Goal: Information Seeking & Learning: Learn about a topic

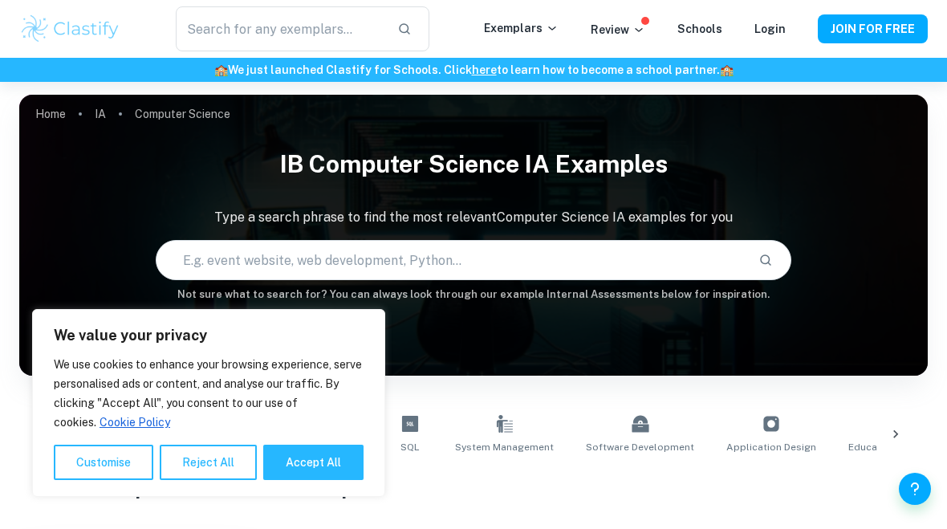
scroll to position [-2, 0]
click at [302, 477] on button "Accept All" at bounding box center [313, 462] width 100 height 35
checkbox input "true"
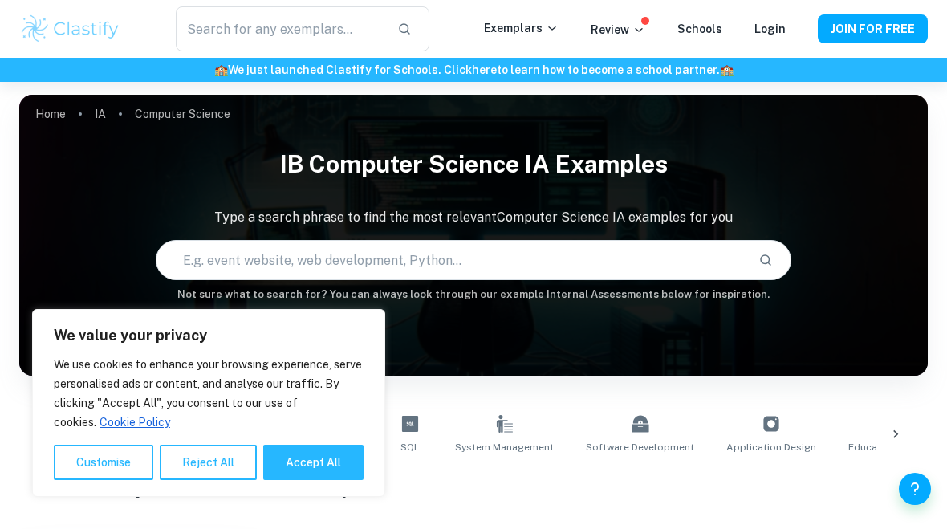
checkbox input "true"
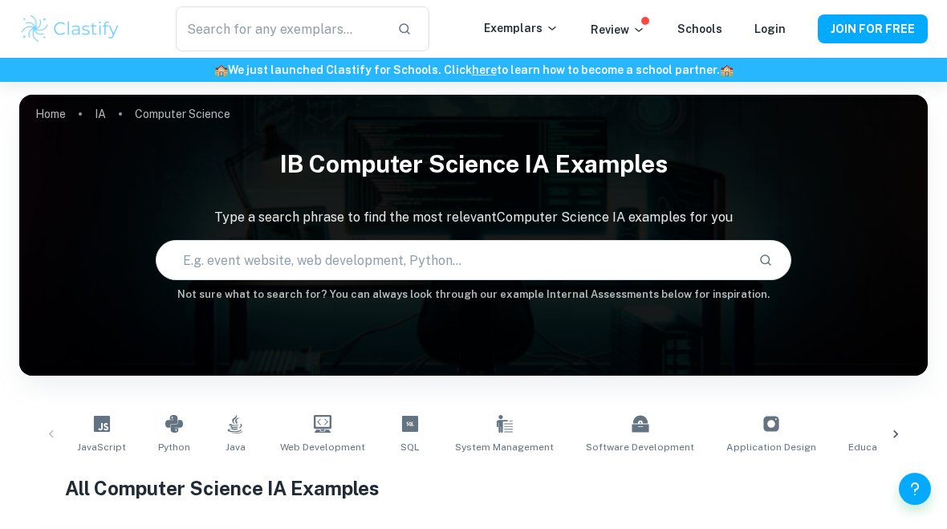
click at [771, 26] on link "Login" at bounding box center [770, 28] width 31 height 13
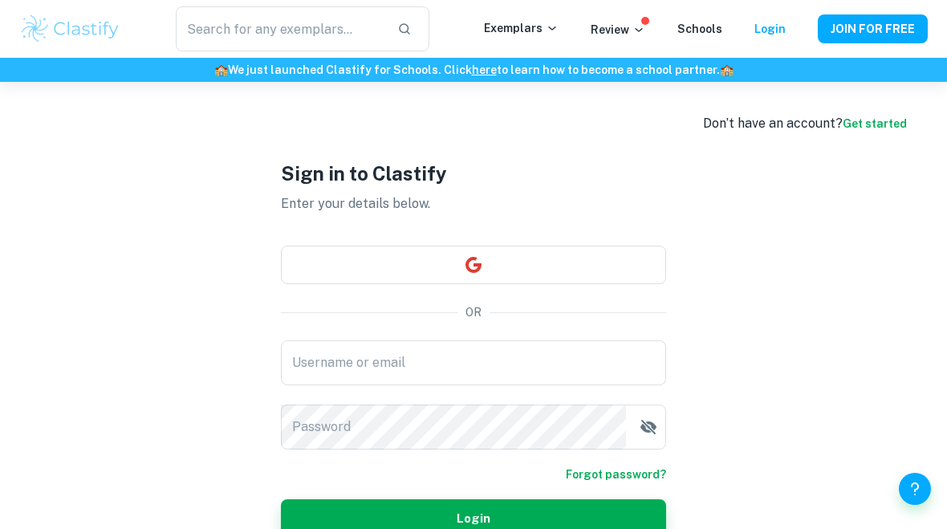
click at [623, 385] on input "Username or email" at bounding box center [473, 362] width 385 height 45
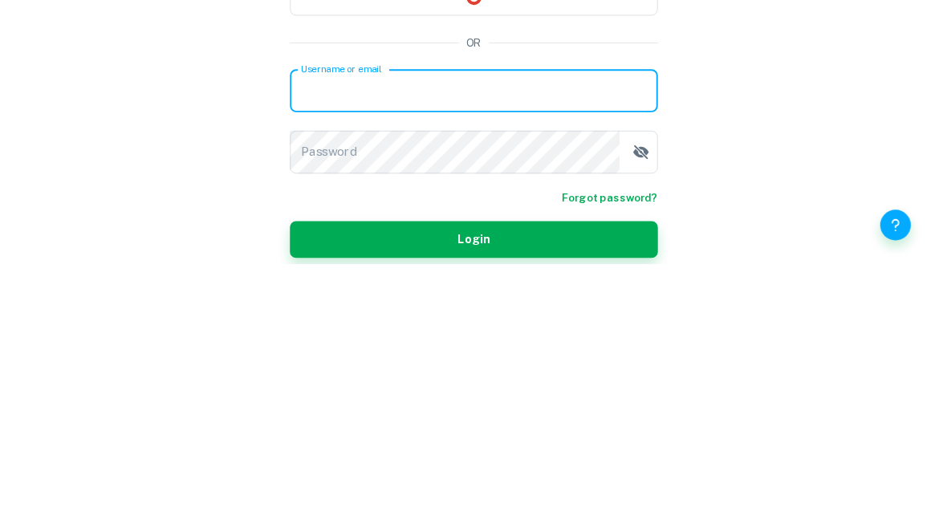
scroll to position [86, 0]
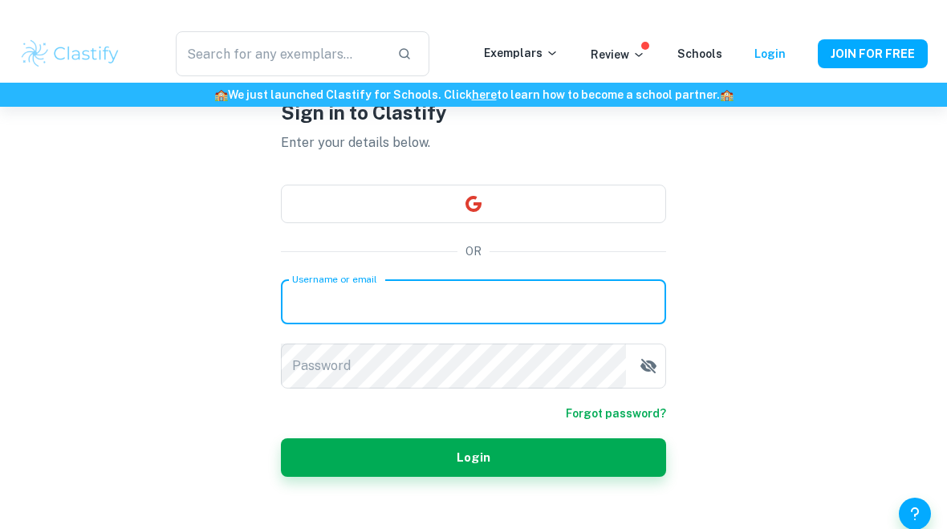
click at [607, 299] on input "Username or email" at bounding box center [473, 276] width 385 height 45
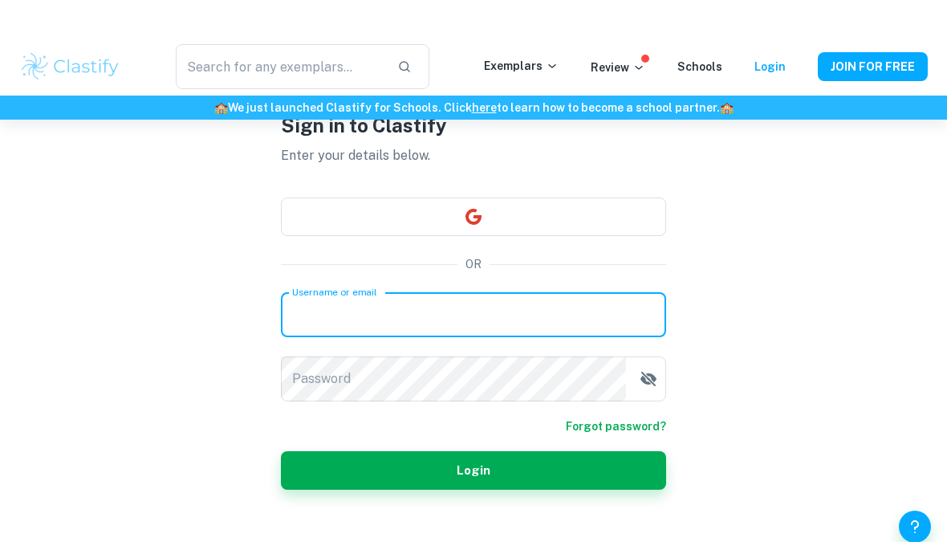
scroll to position [61, 0]
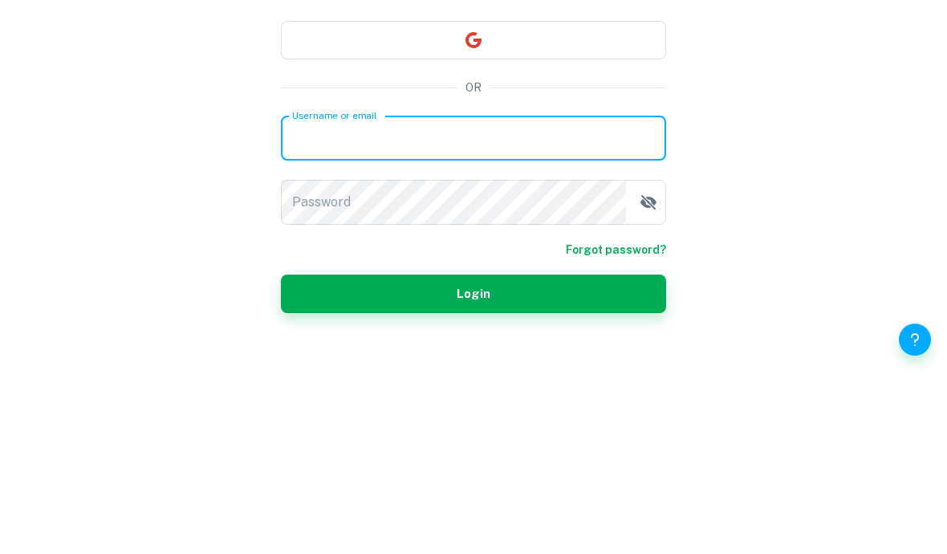
type input "phopthumpao@gmail.com"
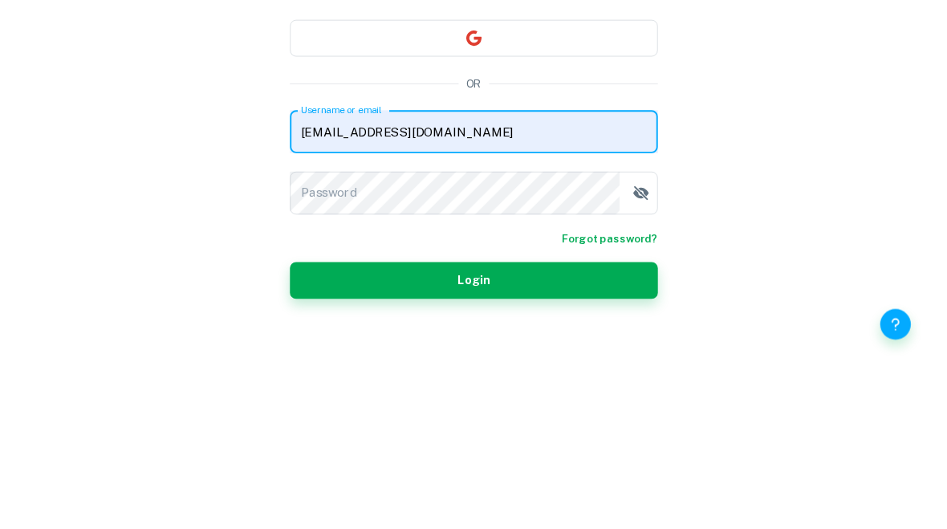
scroll to position [86, 0]
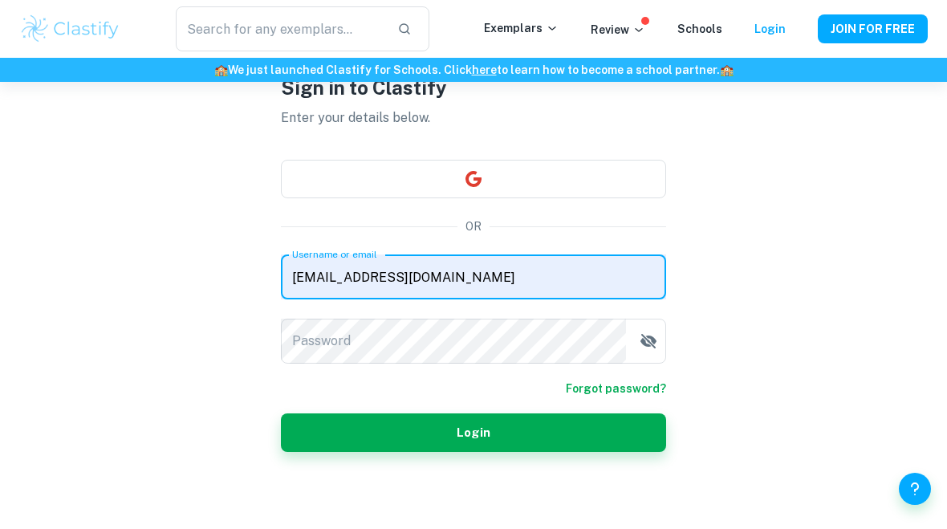
click at [323, 342] on div "Password Password" at bounding box center [473, 341] width 385 height 45
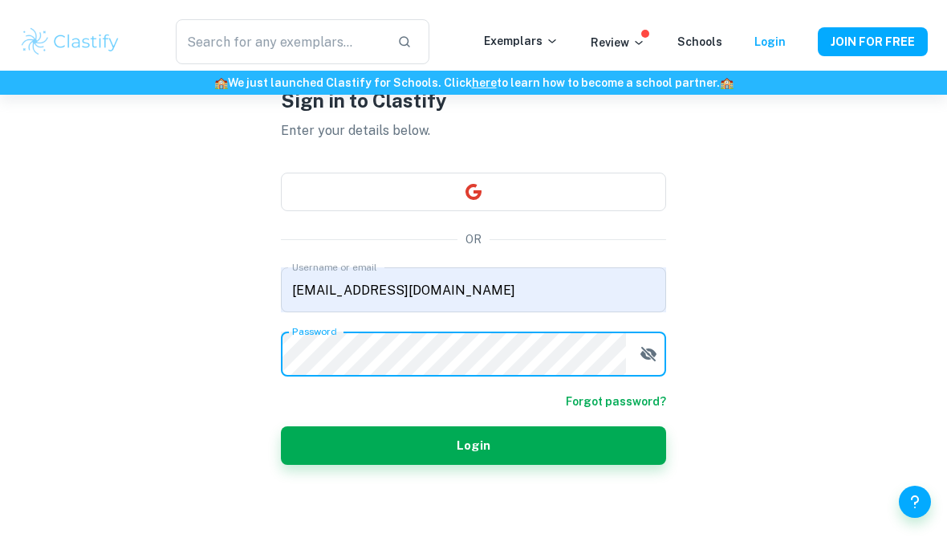
scroll to position [61, 0]
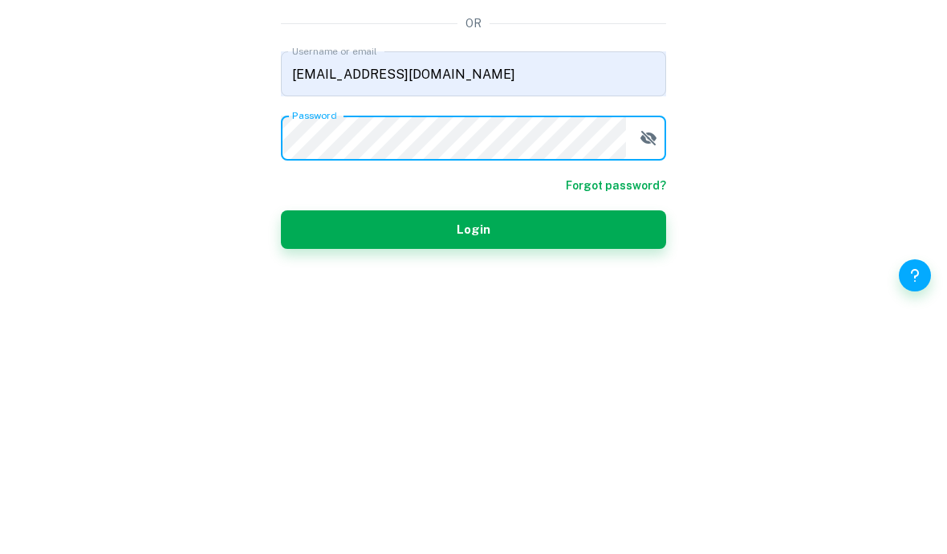
click at [474, 449] on button "Login" at bounding box center [473, 468] width 385 height 39
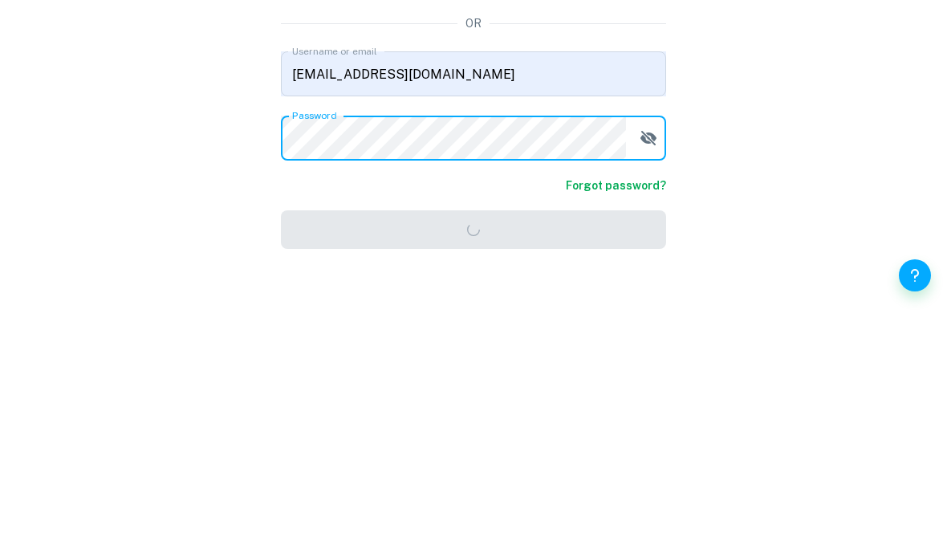
click at [474, 449] on button "Login" at bounding box center [473, 468] width 385 height 39
click at [869, 150] on div "Don’t have an account? Get started Sign in to Clastify Enter your details below…" at bounding box center [473, 298] width 947 height 554
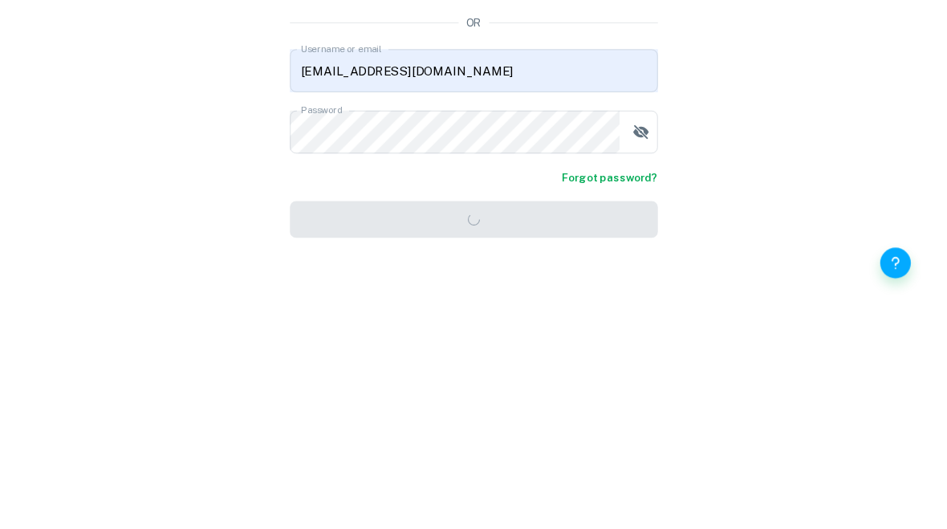
scroll to position [86, 0]
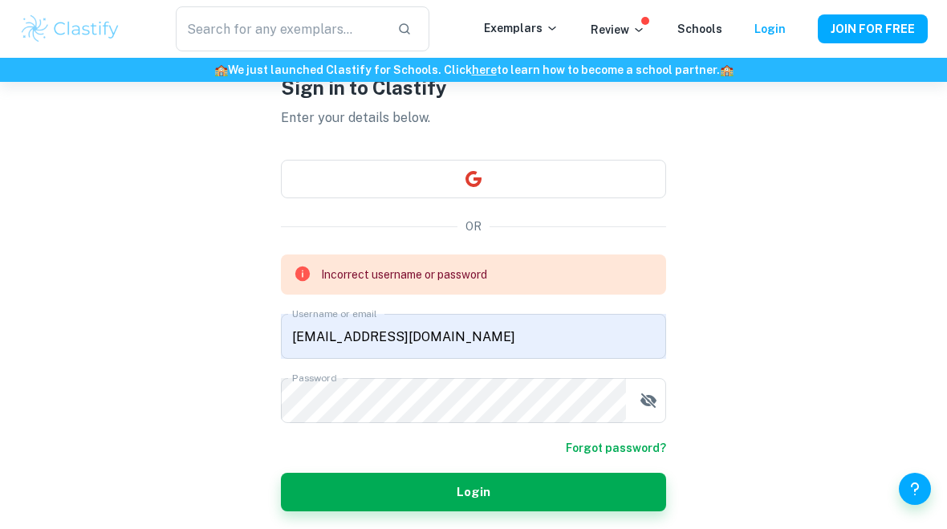
click at [644, 502] on button "Login" at bounding box center [473, 492] width 385 height 39
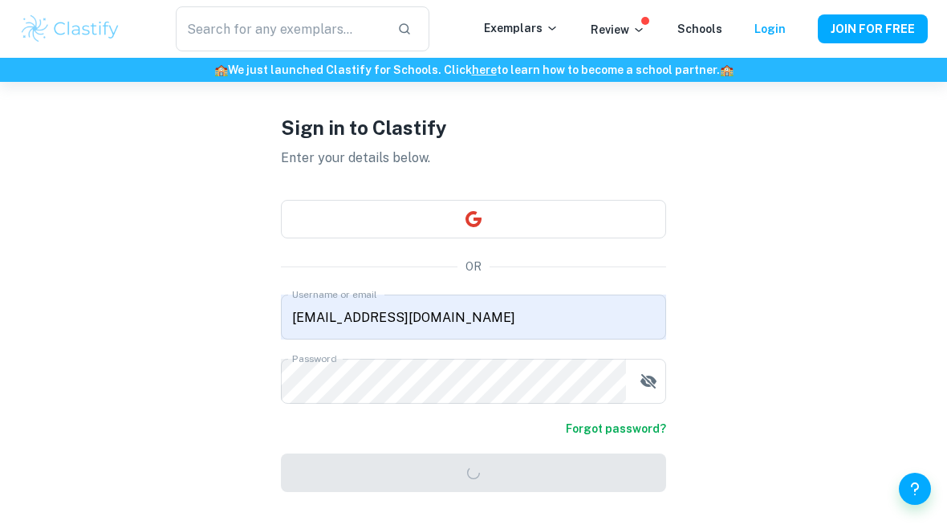
scroll to position [0, 0]
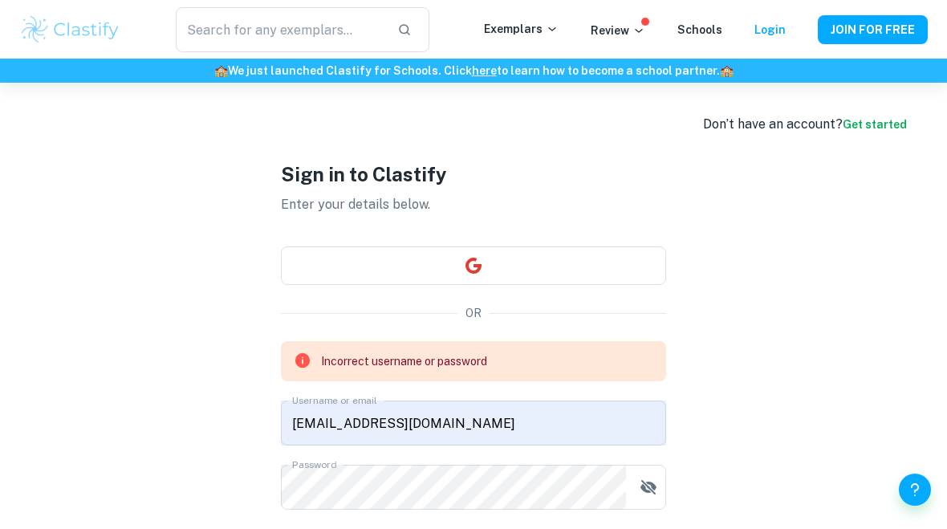
click at [877, 31] on button "JOIN FOR FREE" at bounding box center [873, 28] width 110 height 29
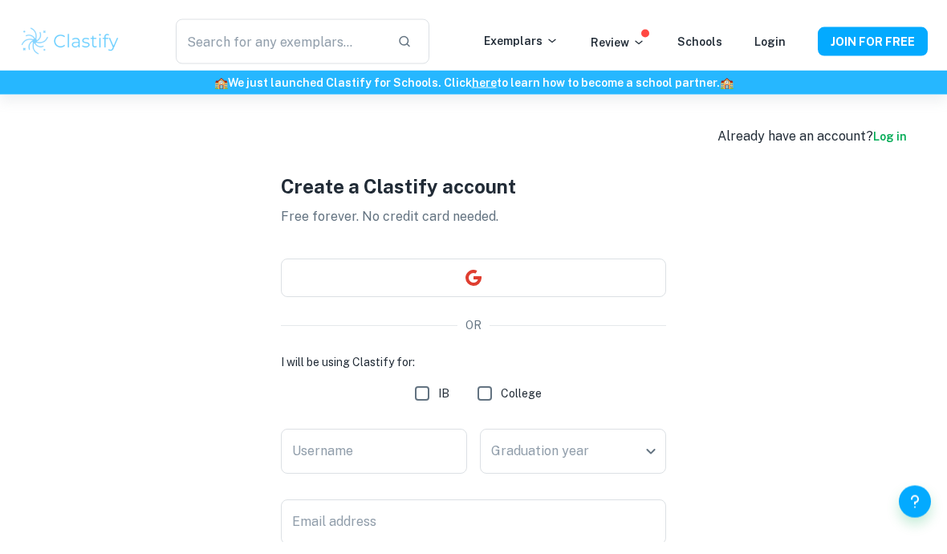
scroll to position [22, 0]
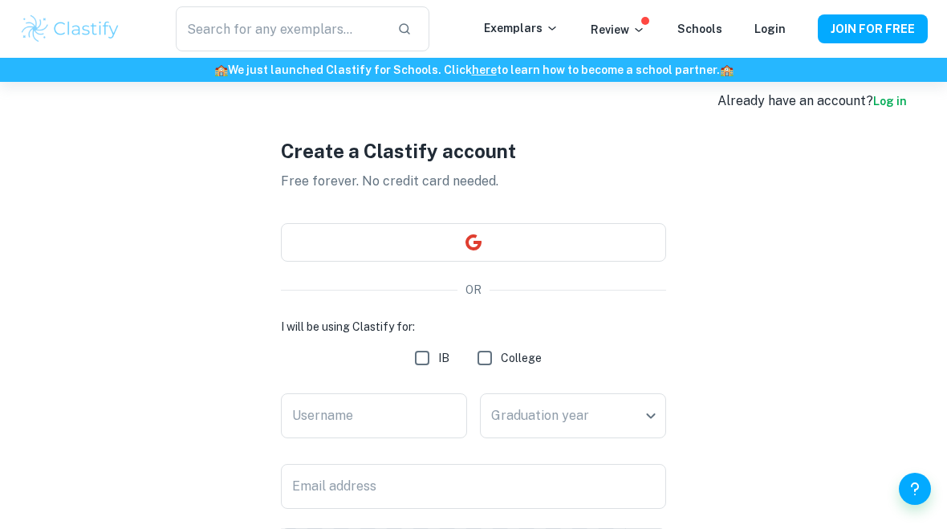
click at [318, 414] on div "Username Username" at bounding box center [374, 418] width 186 height 51
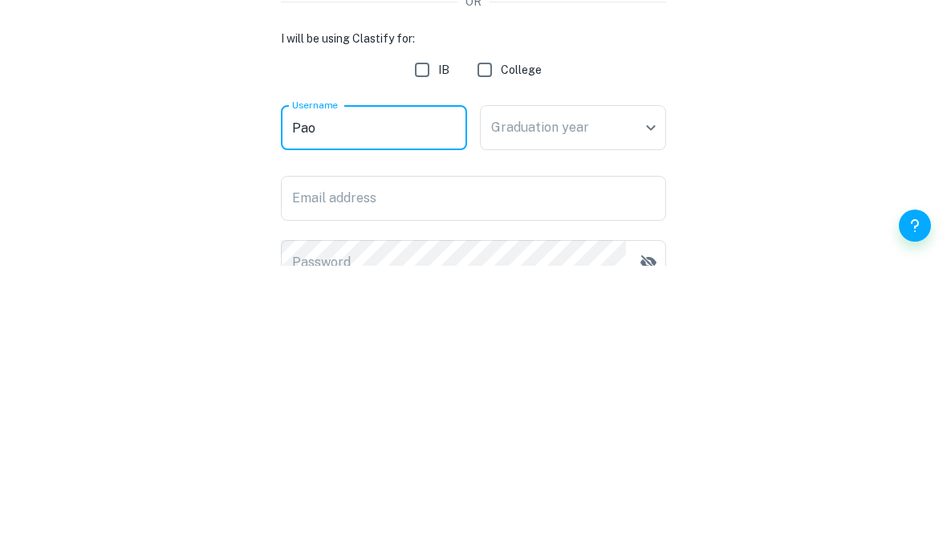
type input "Pao"
click at [634, 122] on body "We value your privacy We use cookies to enhance your browsing experience, serve…" at bounding box center [473, 336] width 947 height 554
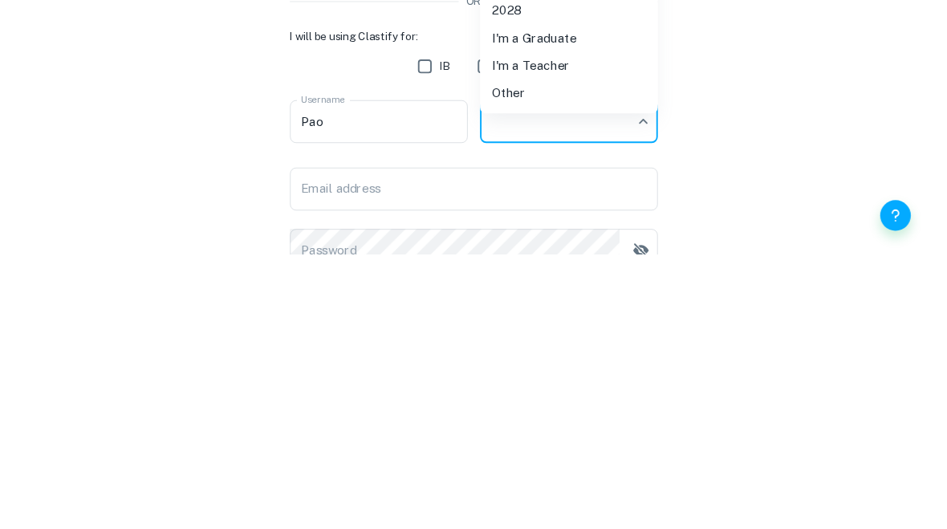
scroll to position [269, 0]
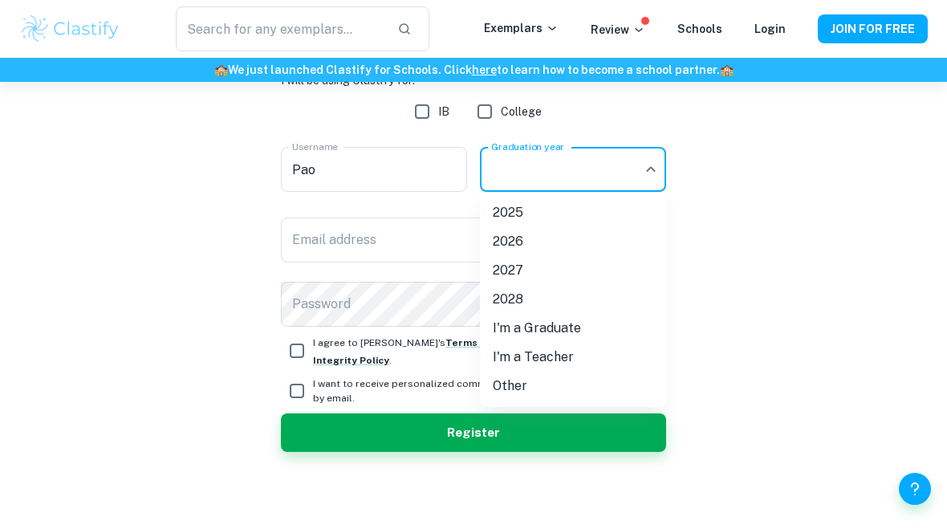
click at [629, 237] on li "2026" at bounding box center [573, 241] width 186 height 29
type input "2026"
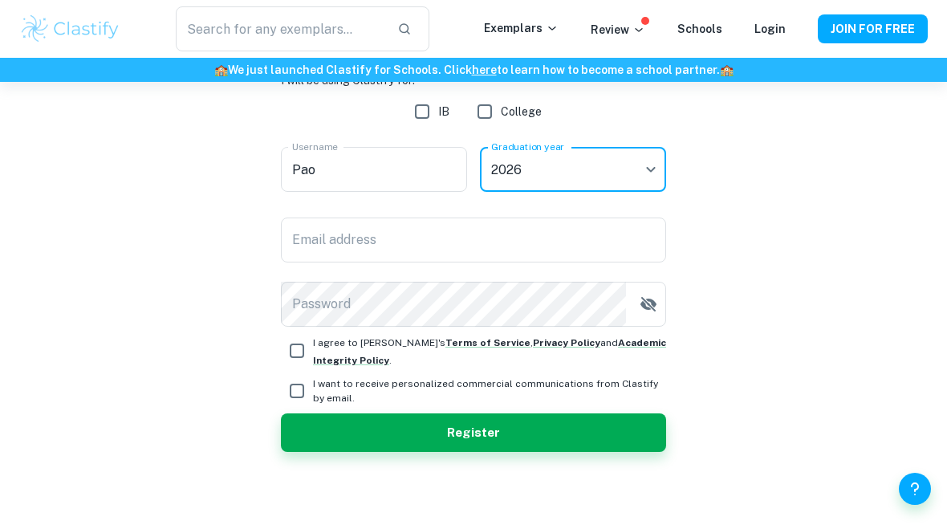
click at [591, 236] on input "Email address" at bounding box center [473, 240] width 385 height 45
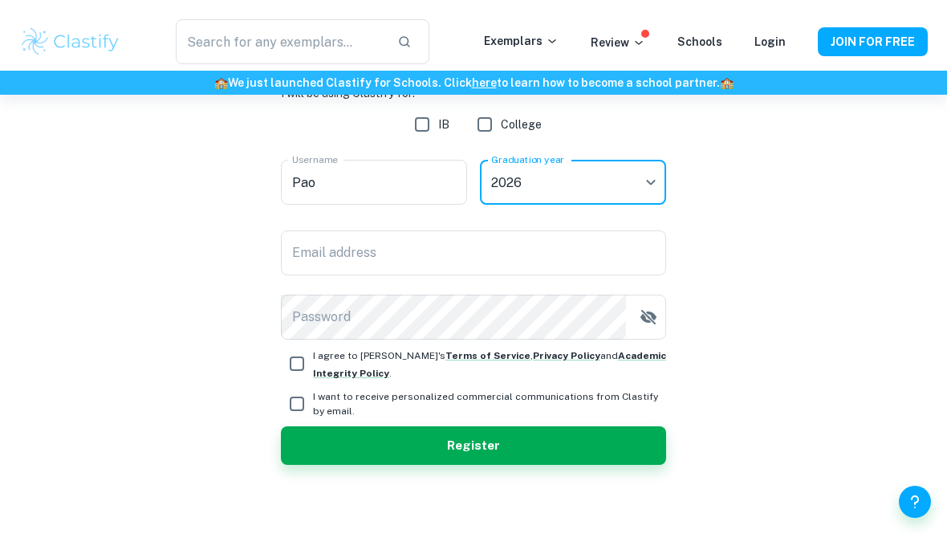
scroll to position [244, 0]
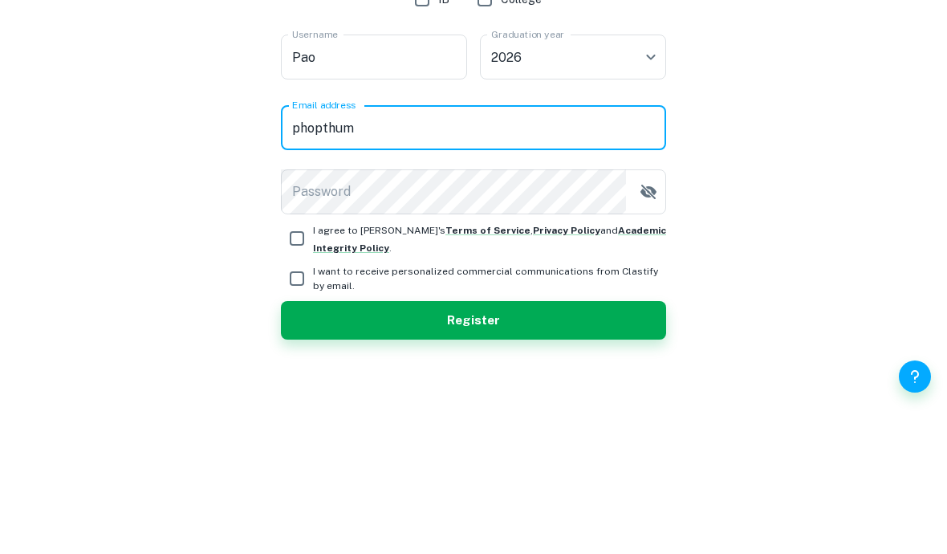
type input "phopthumpao@gmail.com"
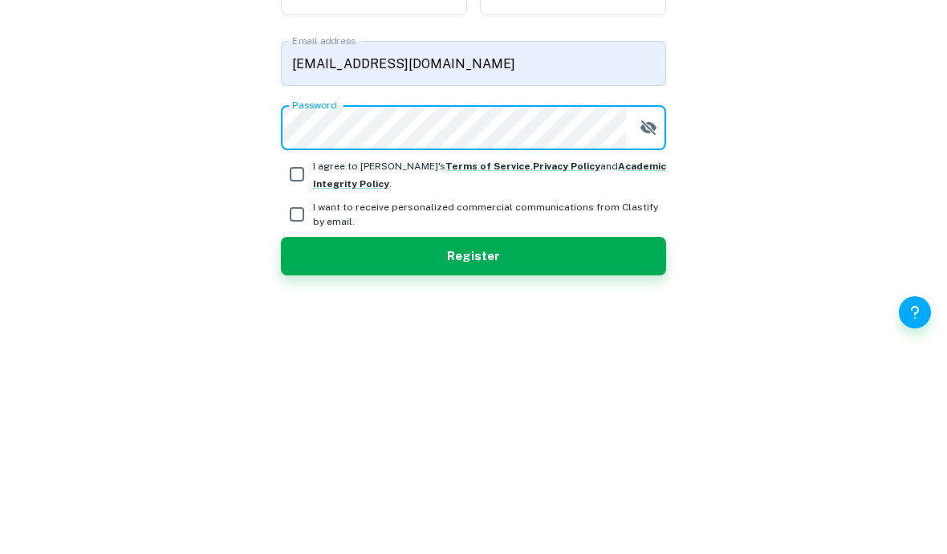
click at [645, 313] on button "button" at bounding box center [649, 329] width 32 height 32
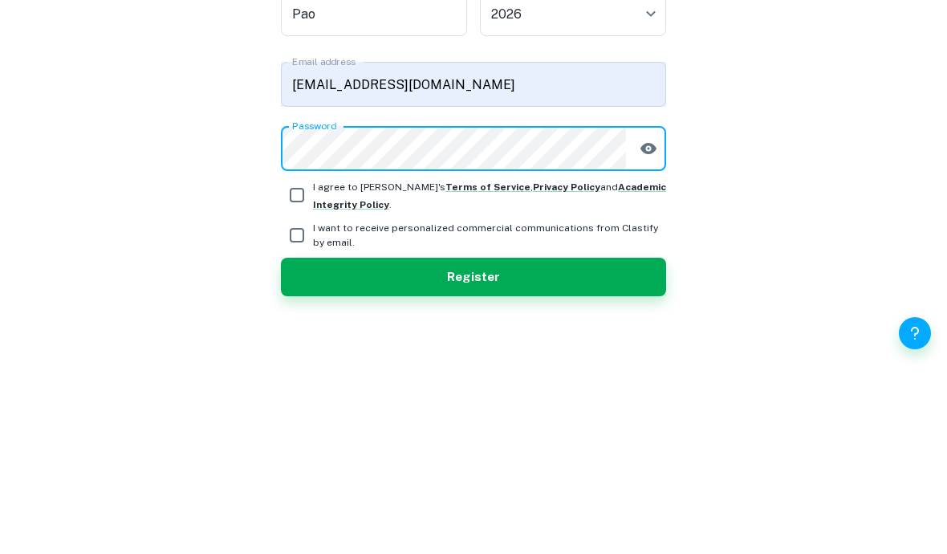
click at [299, 360] on input "I agree to Clastify's Terms of Service , Privacy Policy and Academic Integrity …" at bounding box center [297, 376] width 32 height 32
checkbox input "true"
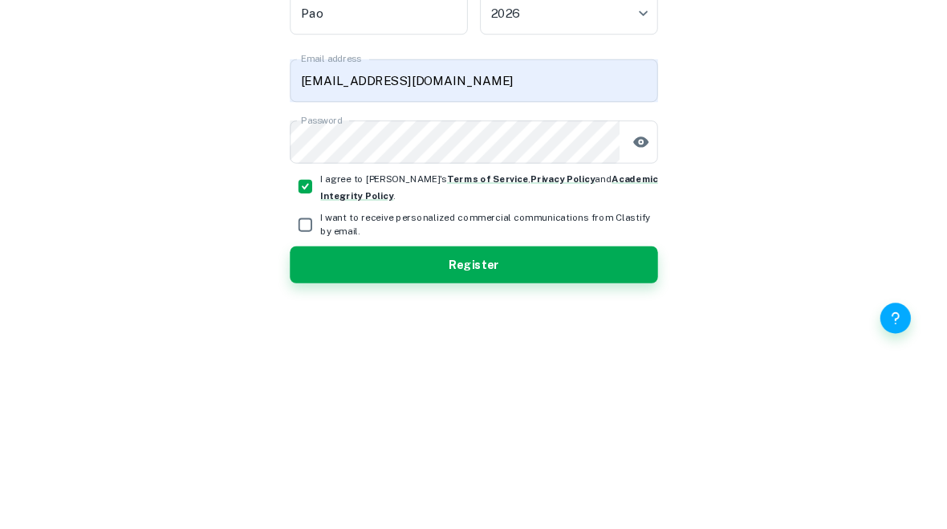
scroll to position [269, 0]
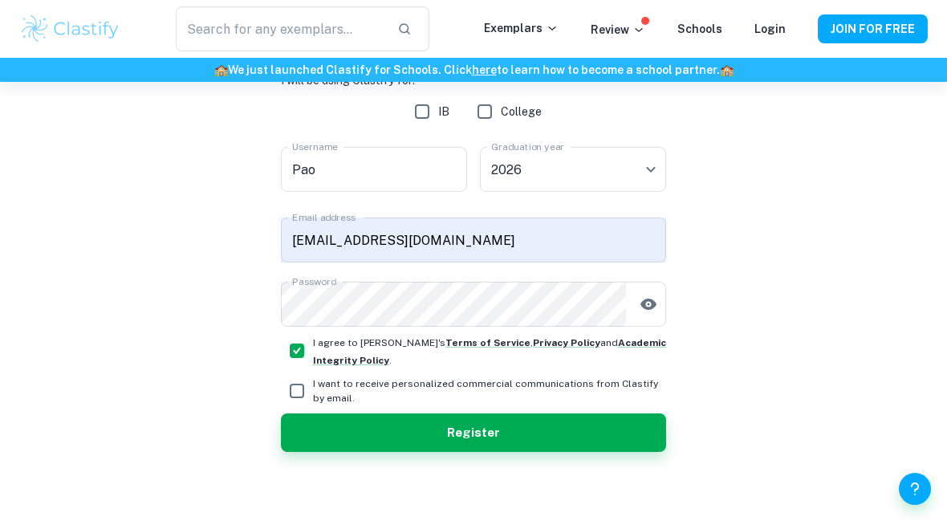
click at [627, 429] on button "Register" at bounding box center [473, 432] width 385 height 39
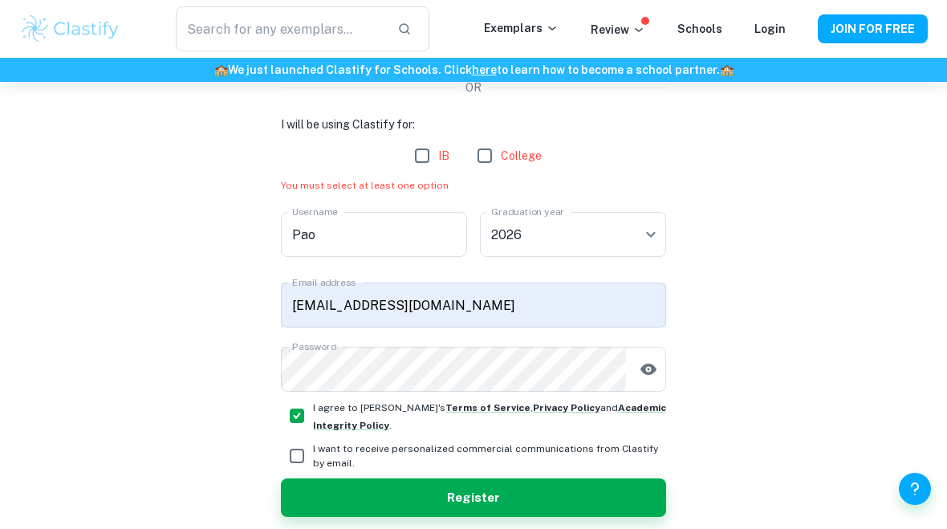
scroll to position [223, 0]
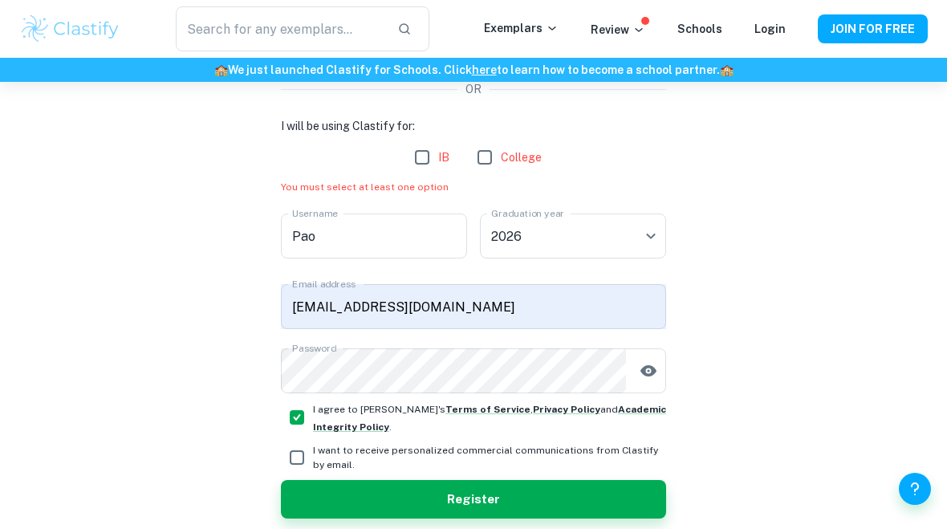
click at [427, 164] on input "IB" at bounding box center [422, 157] width 32 height 32
checkbox input "true"
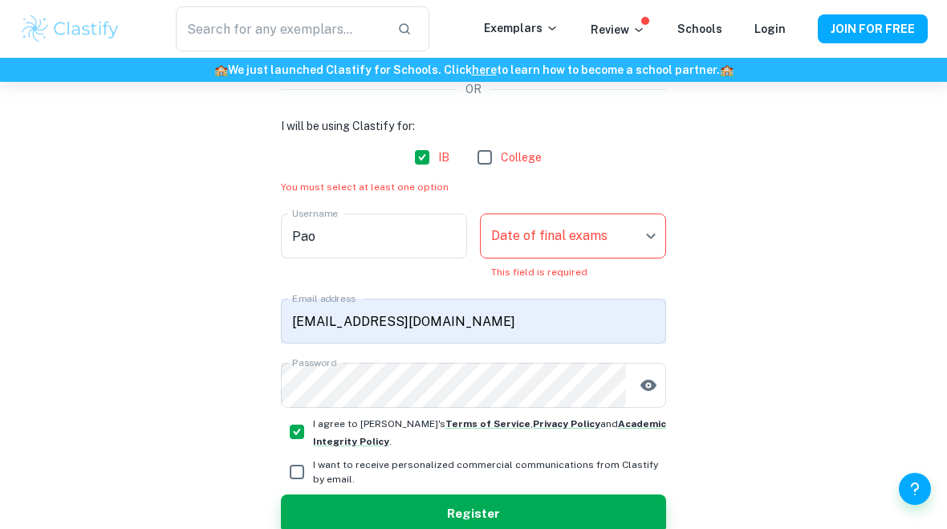
click at [645, 246] on body "We value your privacy We use cookies to enhance your browsing experience, serve…" at bounding box center [473, 123] width 947 height 529
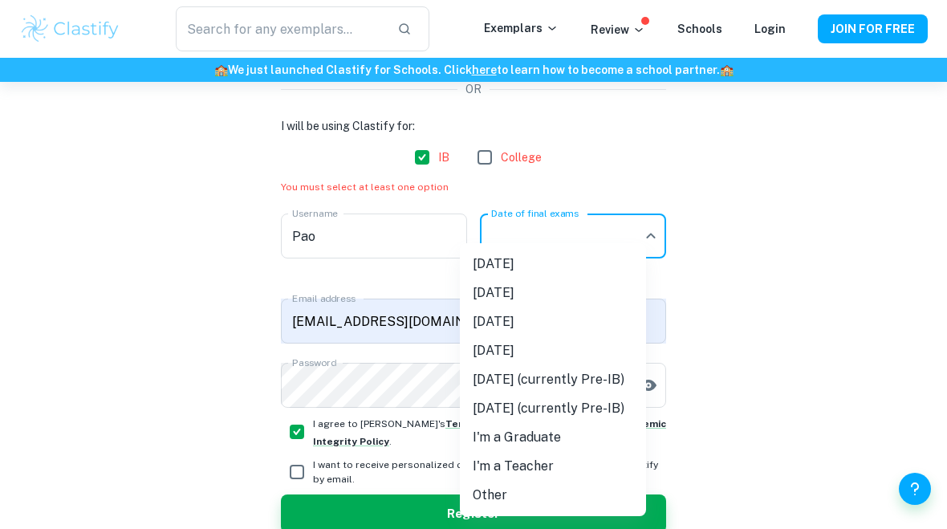
click at [613, 352] on li "November 2026" at bounding box center [553, 350] width 186 height 29
type input "N26"
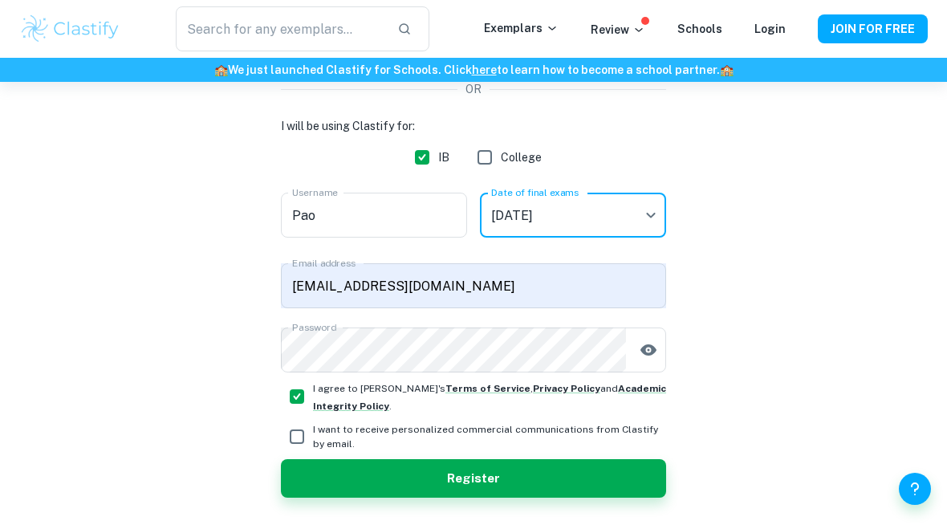
click at [611, 486] on button "Register" at bounding box center [473, 478] width 385 height 39
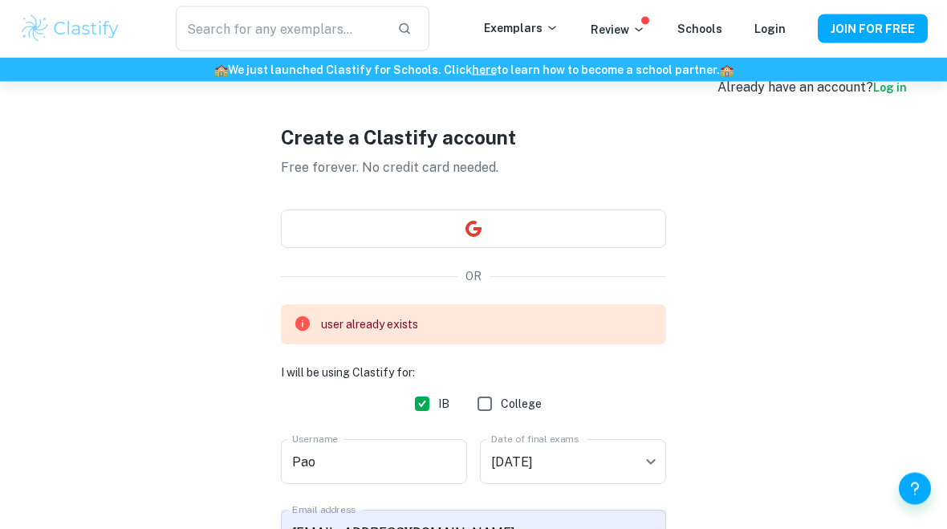
scroll to position [0, 0]
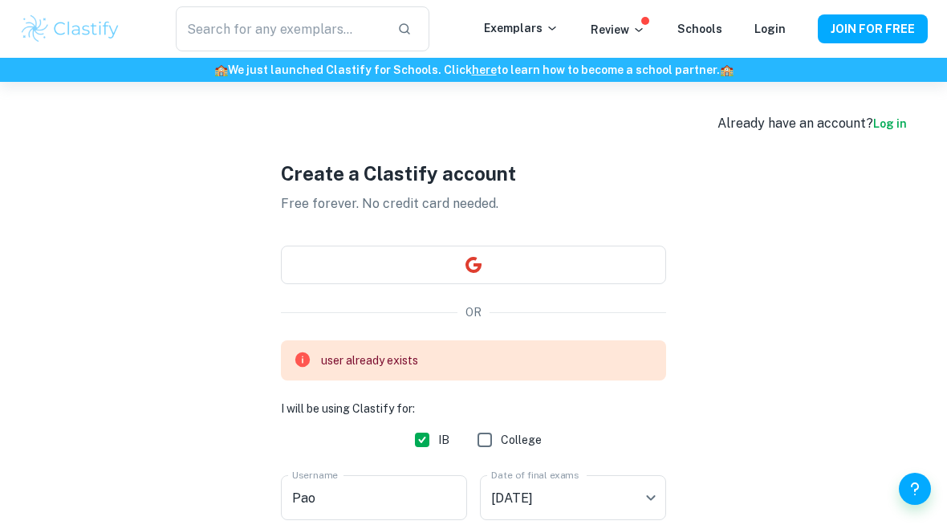
click at [608, 282] on button "button" at bounding box center [473, 265] width 385 height 39
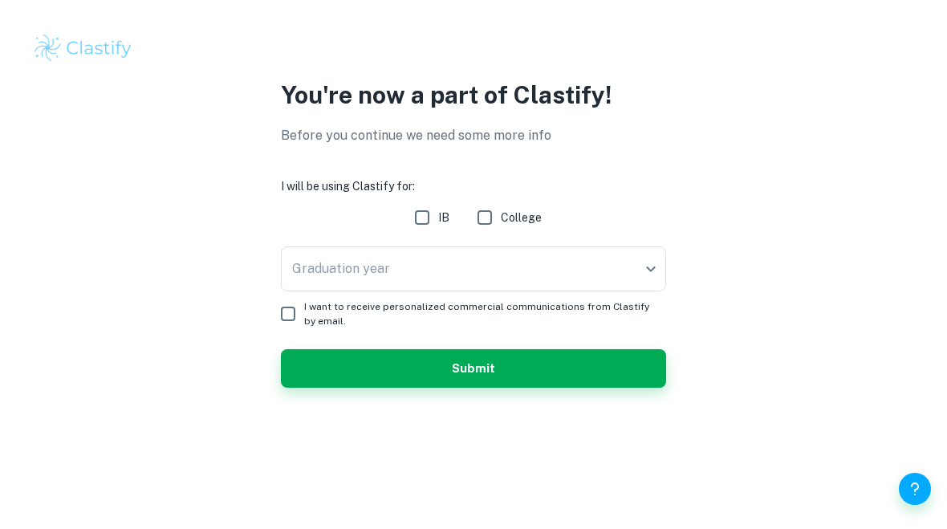
click at [633, 279] on body "We value your privacy We use cookies to enhance your browsing experience, serve…" at bounding box center [473, 264] width 947 height 529
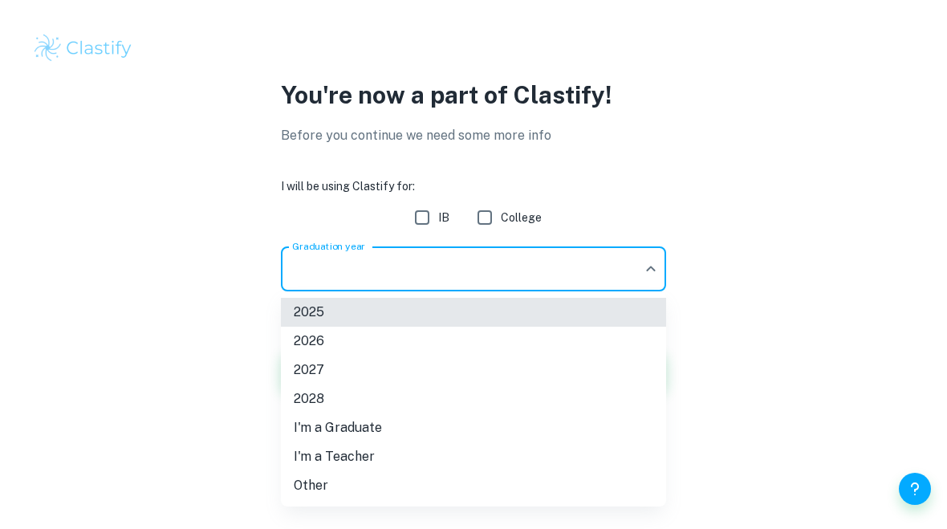
click at [320, 339] on li "2026" at bounding box center [473, 341] width 385 height 29
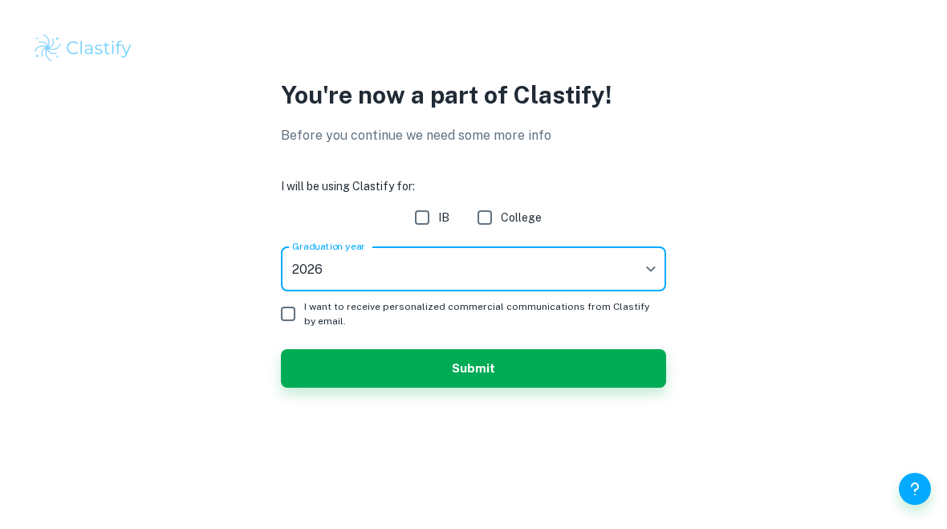
click at [291, 323] on input "I want to receive personalized commercial communications from Clastify by email." at bounding box center [288, 314] width 32 height 32
checkbox input "true"
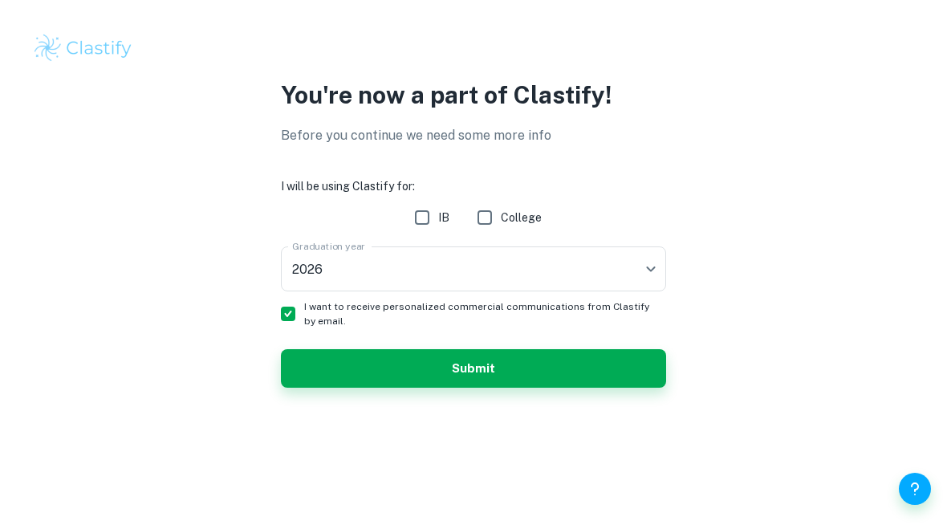
click at [320, 373] on button "Submit" at bounding box center [473, 368] width 385 height 39
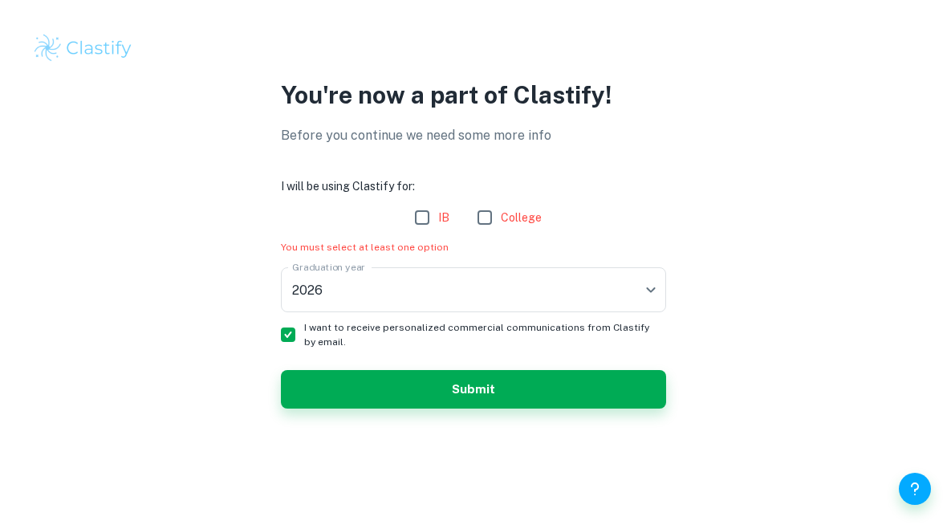
click at [423, 232] on input "IB" at bounding box center [422, 217] width 32 height 32
checkbox input "true"
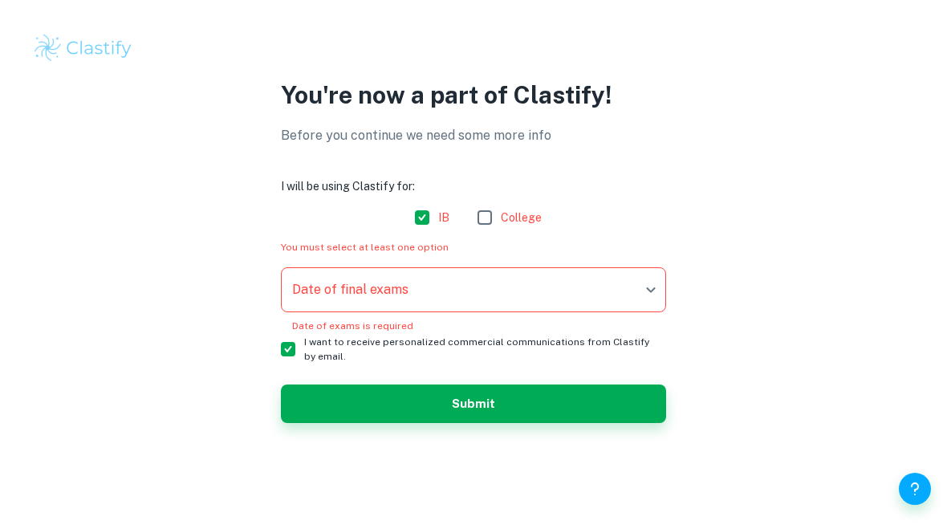
click at [347, 421] on button "Submit" at bounding box center [473, 403] width 385 height 39
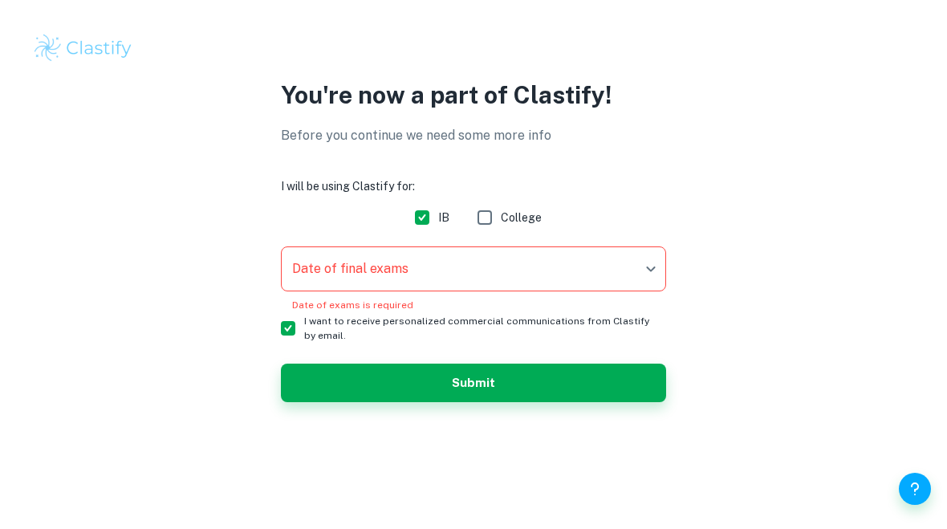
click at [316, 274] on body "We value your privacy We use cookies to enhance your browsing experience, serve…" at bounding box center [473, 264] width 947 height 529
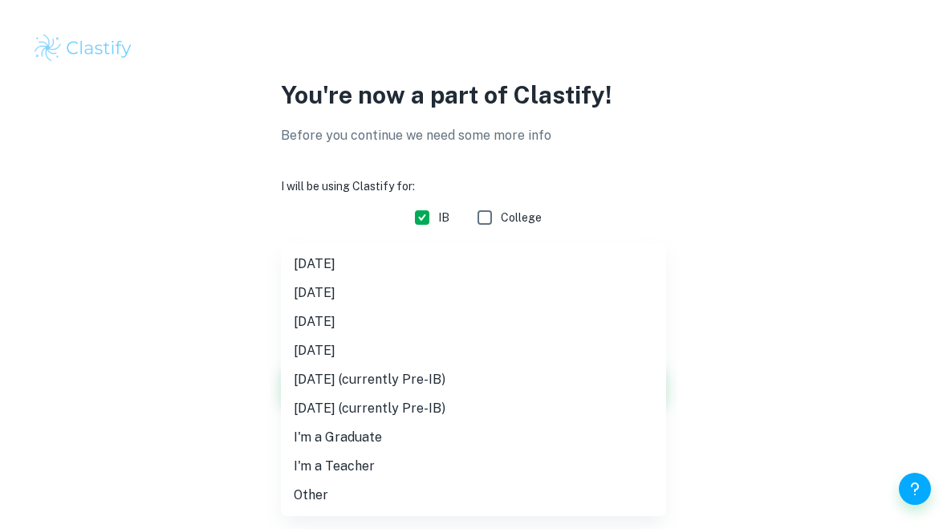
click at [315, 299] on li "November 2025" at bounding box center [473, 293] width 385 height 29
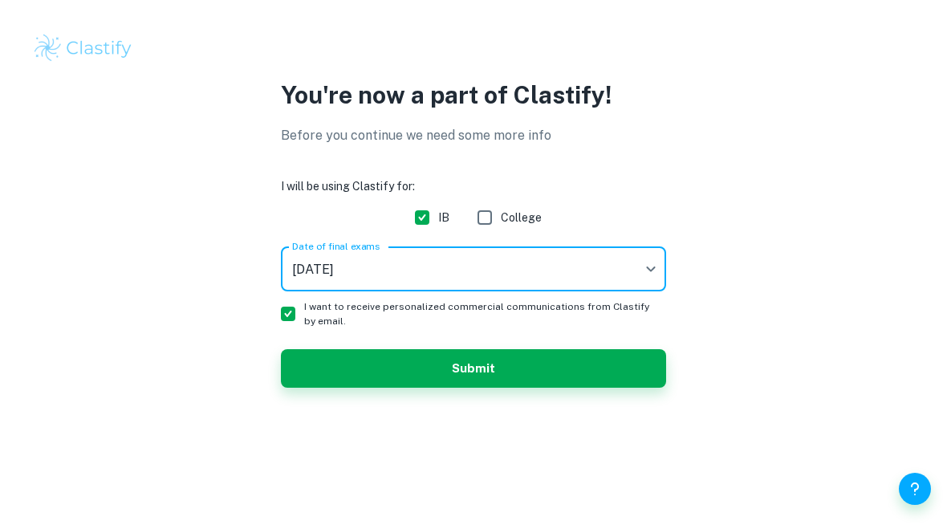
type input "N25"
click at [341, 381] on button "Submit" at bounding box center [473, 368] width 385 height 39
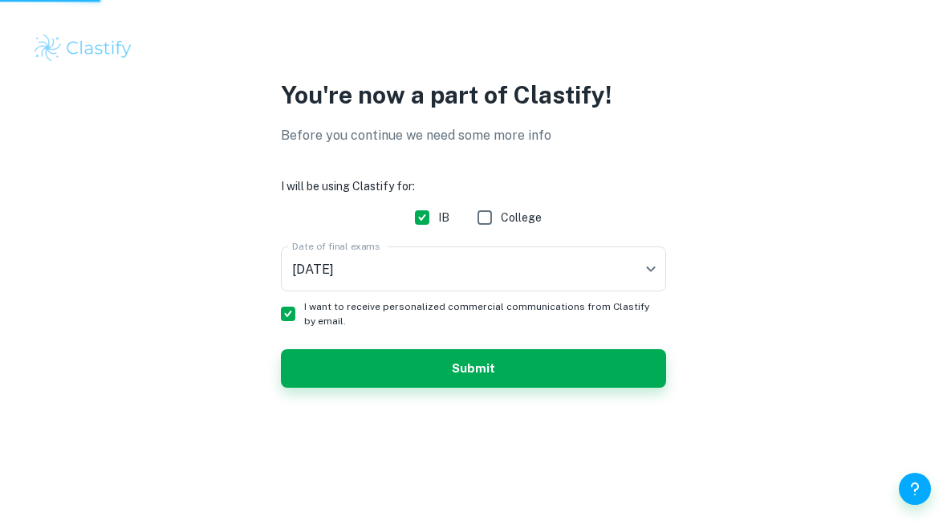
click at [331, 364] on button "Submit" at bounding box center [473, 368] width 385 height 39
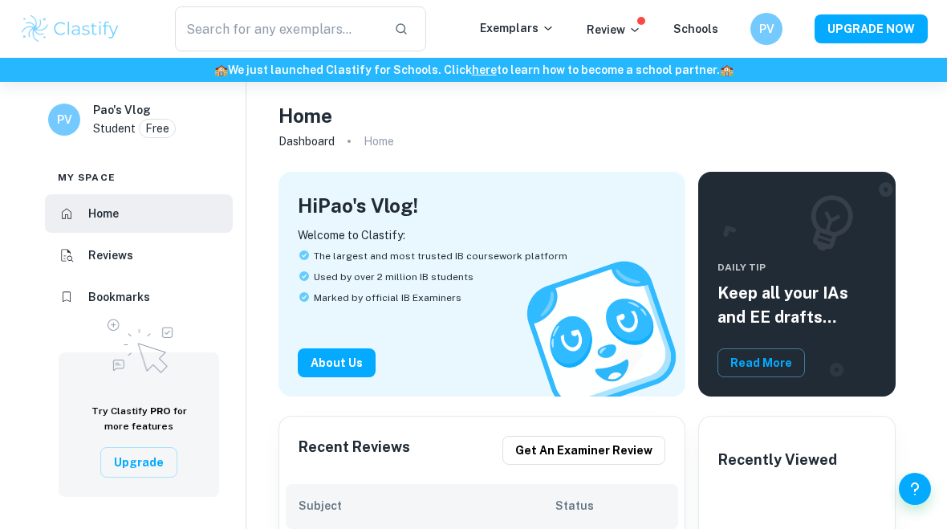
click at [246, 28] on input "text" at bounding box center [278, 28] width 206 height 45
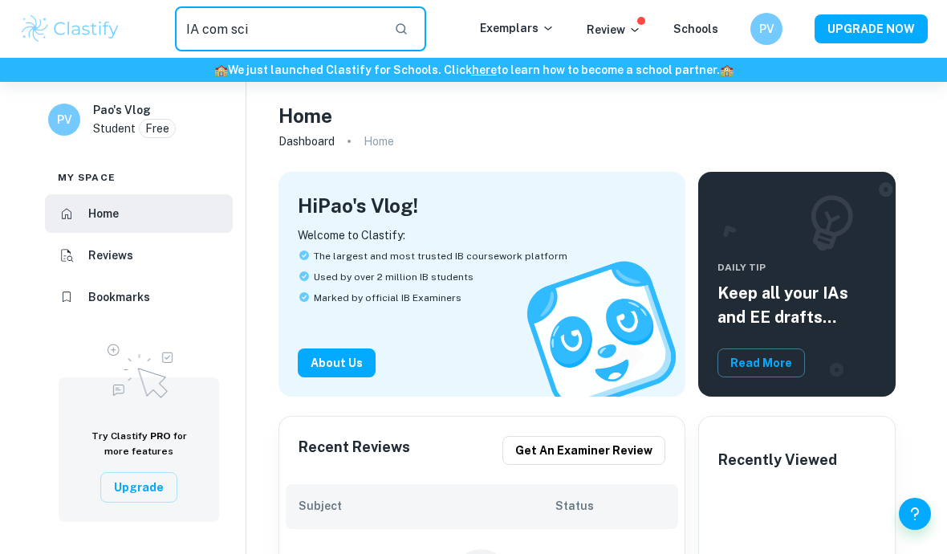
type input "IA com sci"
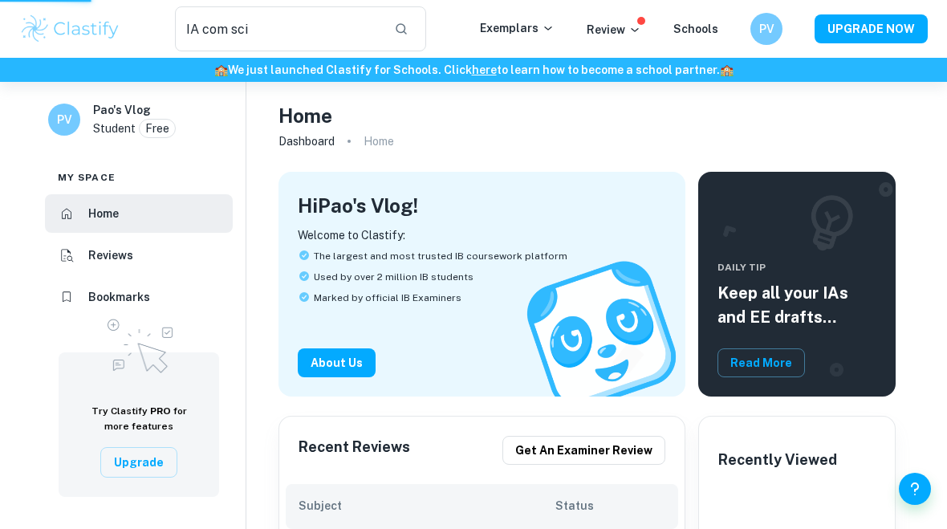
click at [402, 26] on icon "button" at bounding box center [401, 29] width 14 height 14
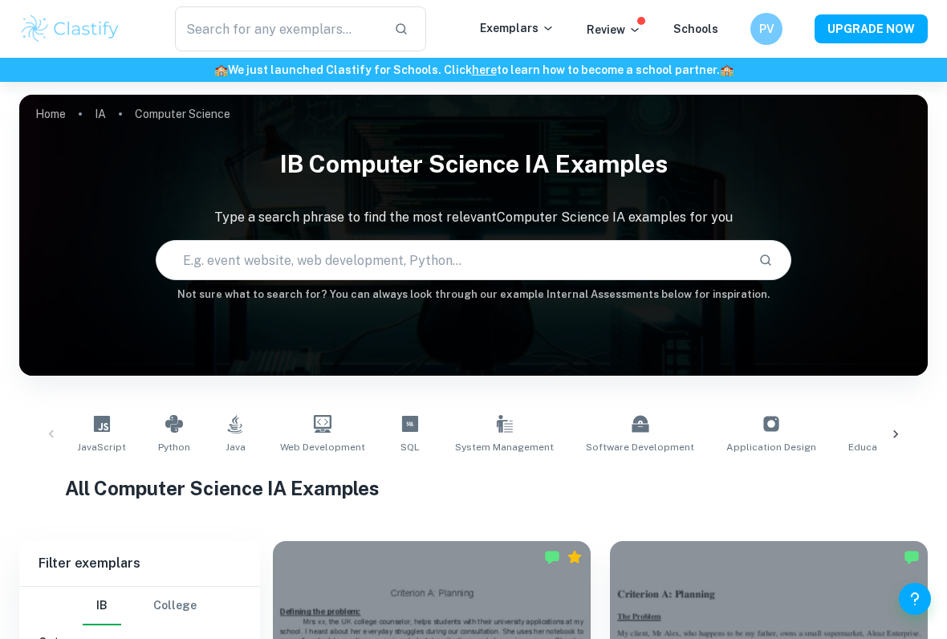
checkbox input "true"
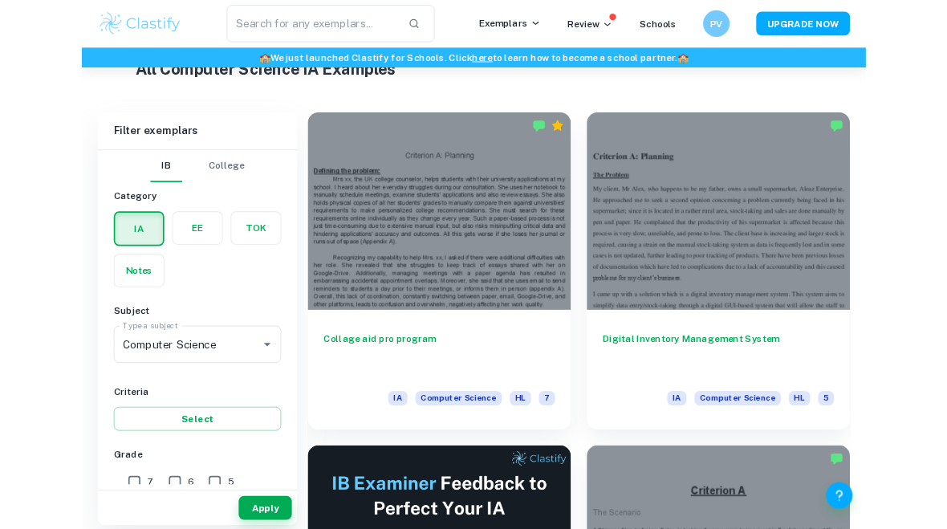
scroll to position [408, 0]
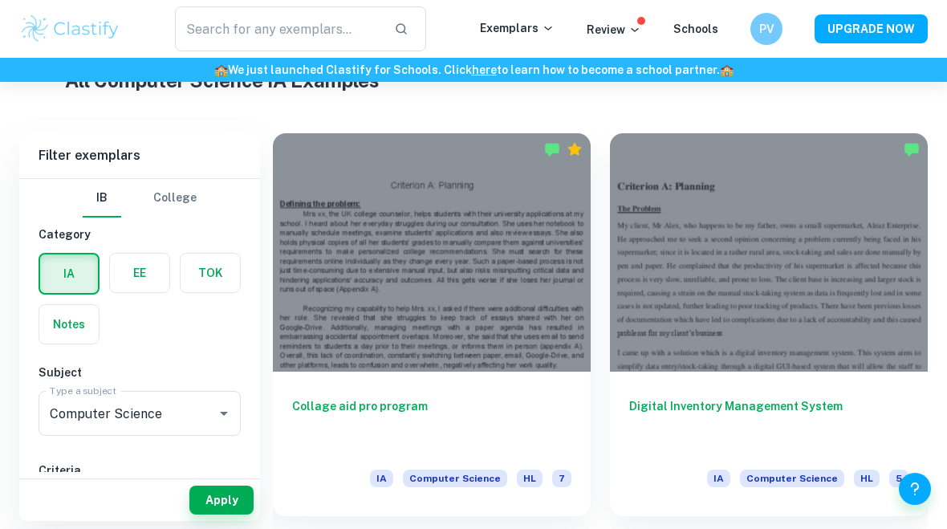
click at [870, 275] on div at bounding box center [769, 252] width 318 height 238
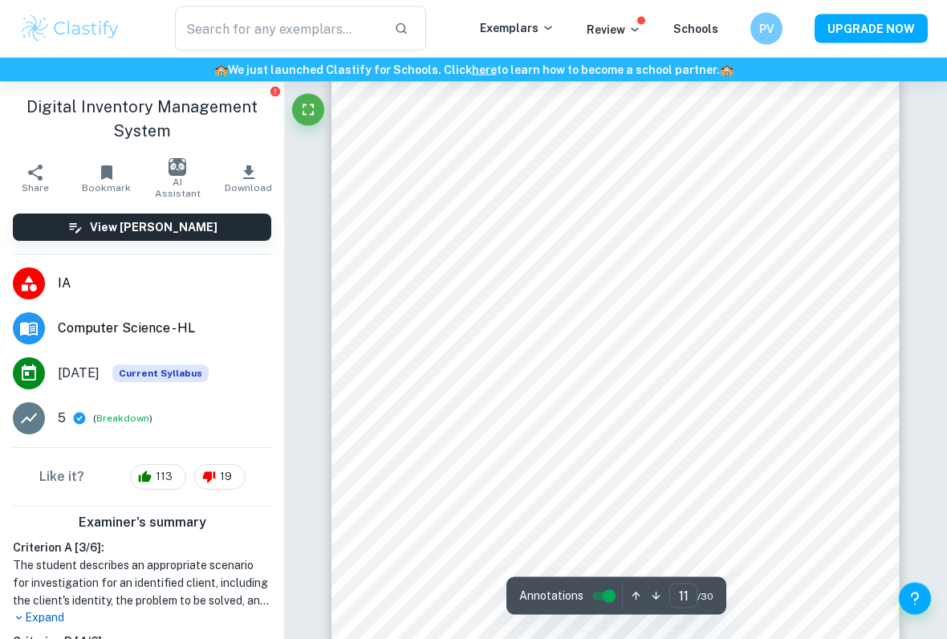
scroll to position [8338, 0]
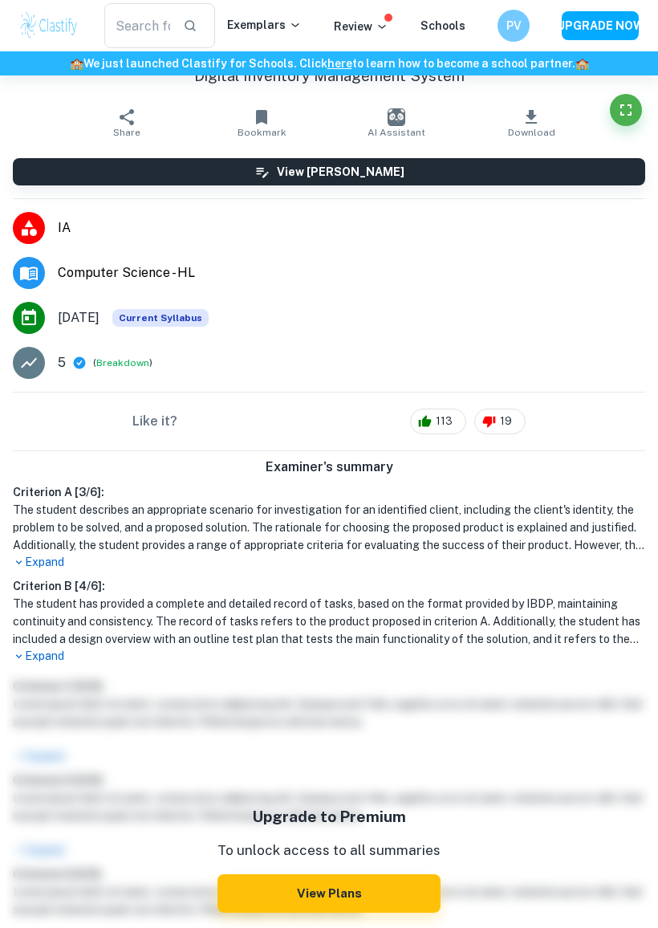
type input "11"
